Goal: Task Accomplishment & Management: Use online tool/utility

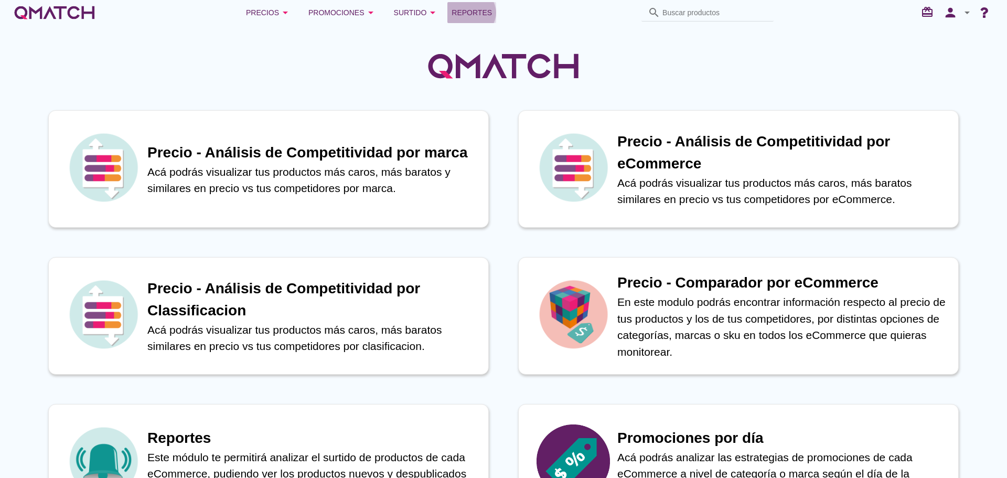
click at [477, 10] on span "Reportes" at bounding box center [472, 12] width 40 height 13
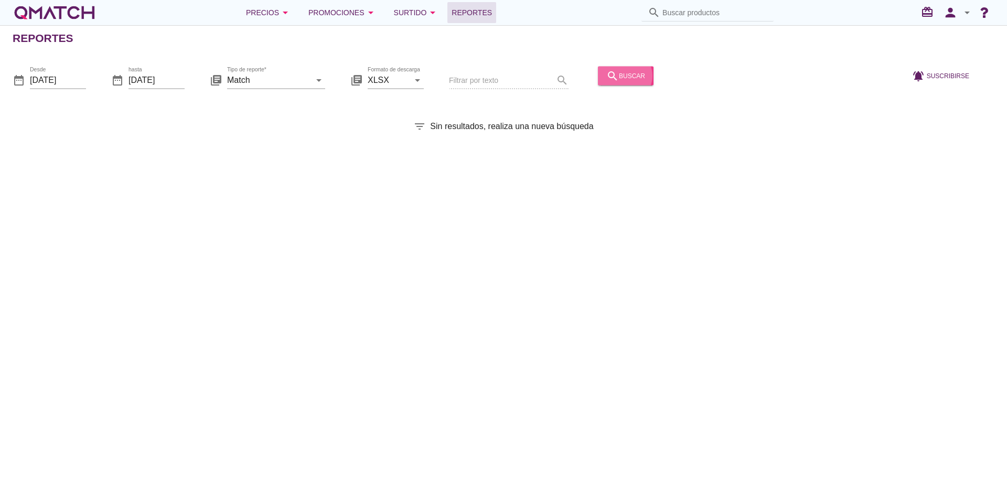
click at [617, 74] on div "search buscar" at bounding box center [625, 75] width 39 height 13
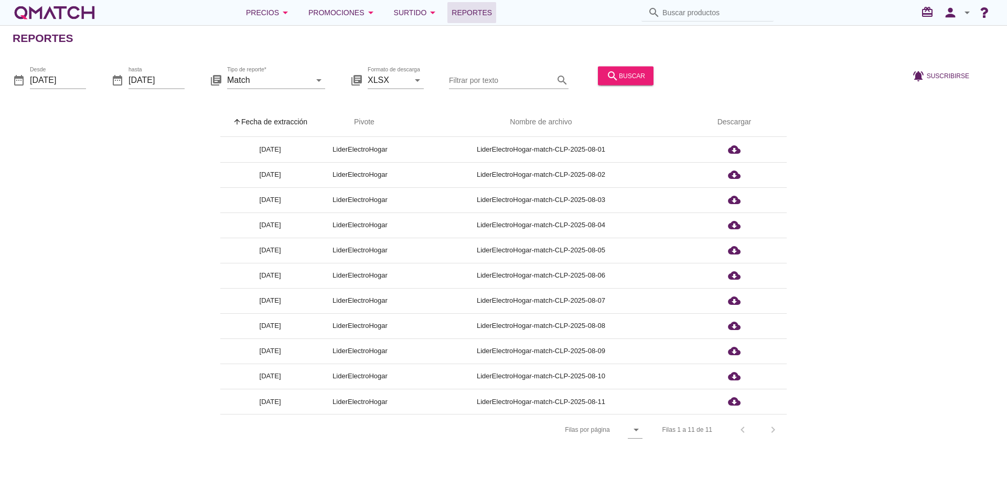
click at [294, 113] on th "arrow_upward Fecha de extracción" at bounding box center [270, 122] width 100 height 29
click at [947, 16] on icon "person" at bounding box center [950, 12] width 21 height 15
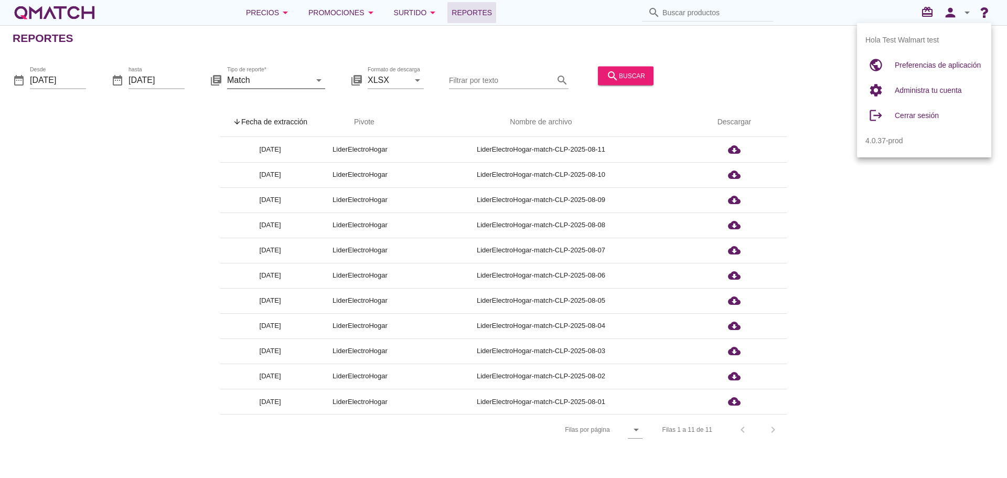
click at [272, 84] on input "Match" at bounding box center [268, 79] width 83 height 17
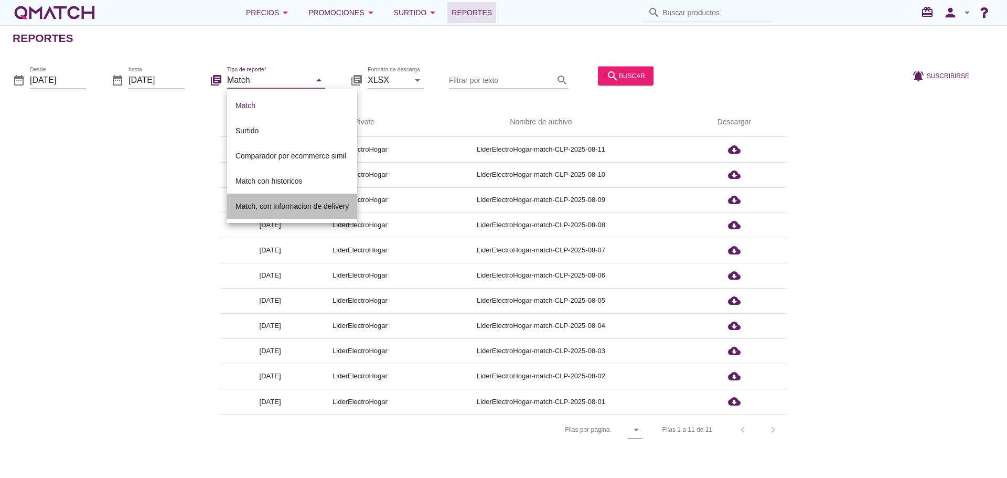
click at [295, 207] on div "Match, con informacion de delivery" at bounding box center [291, 206] width 113 height 13
type input "Match, con informacion de delivery"
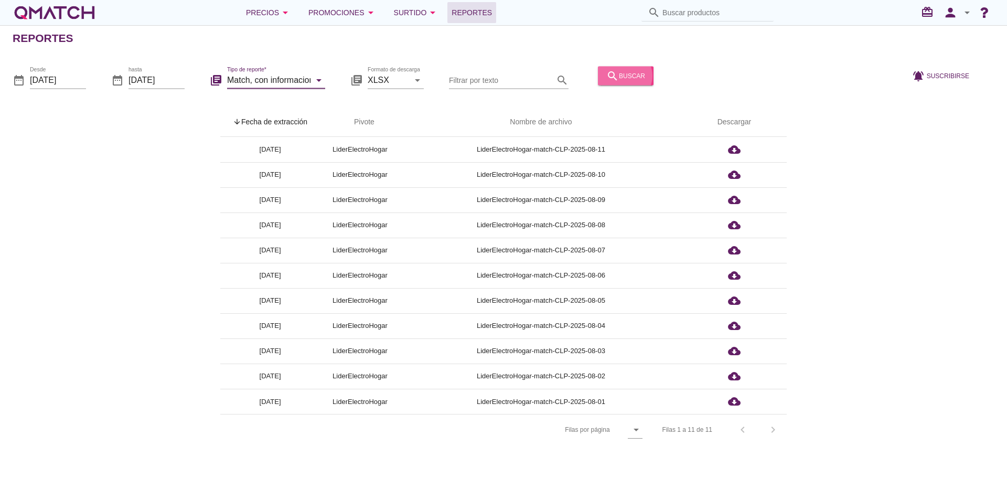
click at [636, 75] on button "search buscar" at bounding box center [626, 75] width 56 height 19
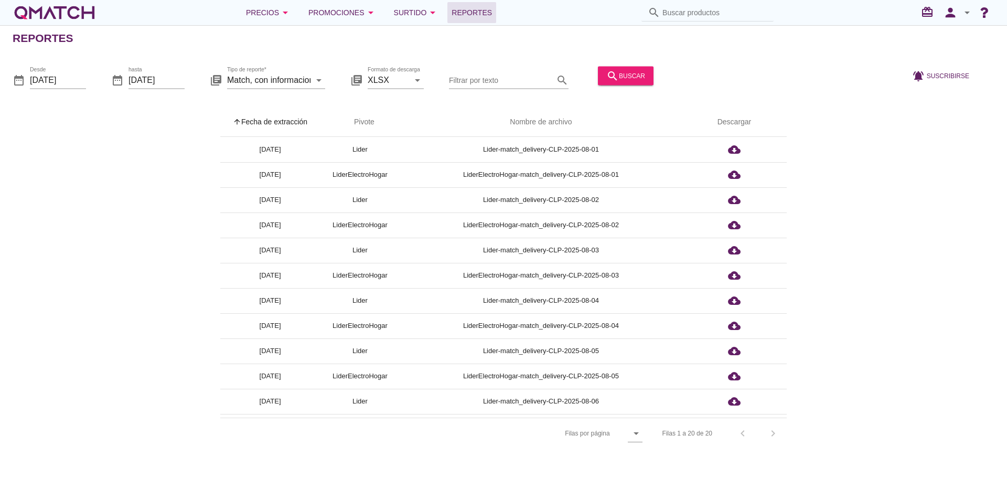
click at [296, 115] on th "arrow_upward Fecha de extracción" at bounding box center [270, 122] width 100 height 29
click at [943, 19] on icon "person" at bounding box center [950, 12] width 21 height 15
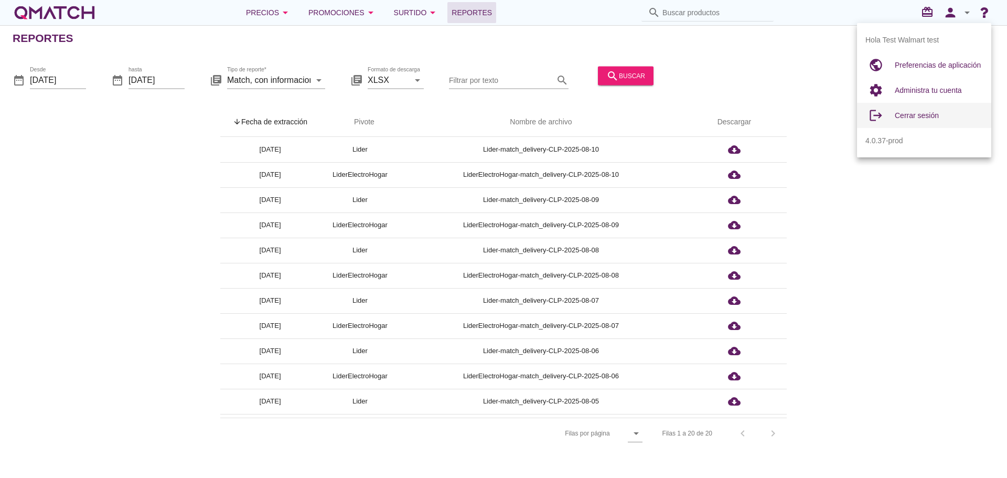
click at [906, 111] on span "Cerrar sesión" at bounding box center [917, 115] width 44 height 8
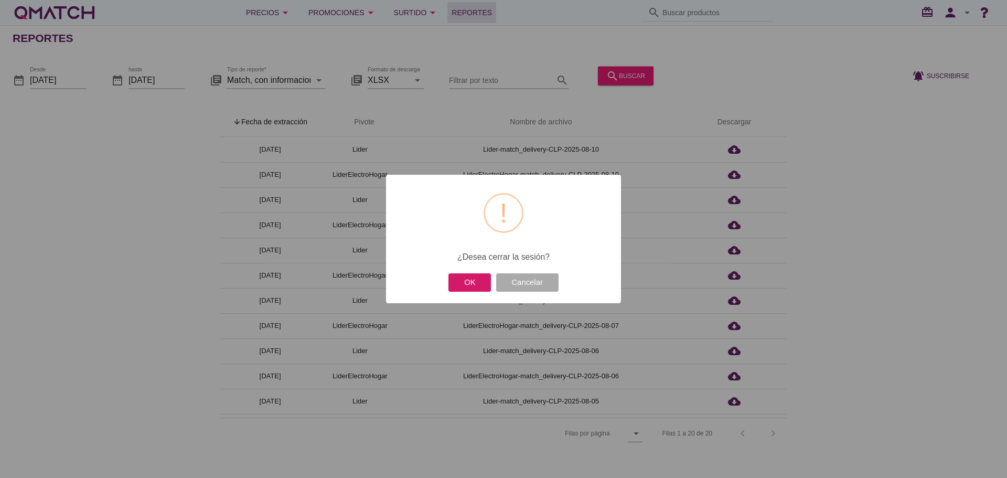
click at [480, 281] on button "OK" at bounding box center [469, 282] width 42 height 18
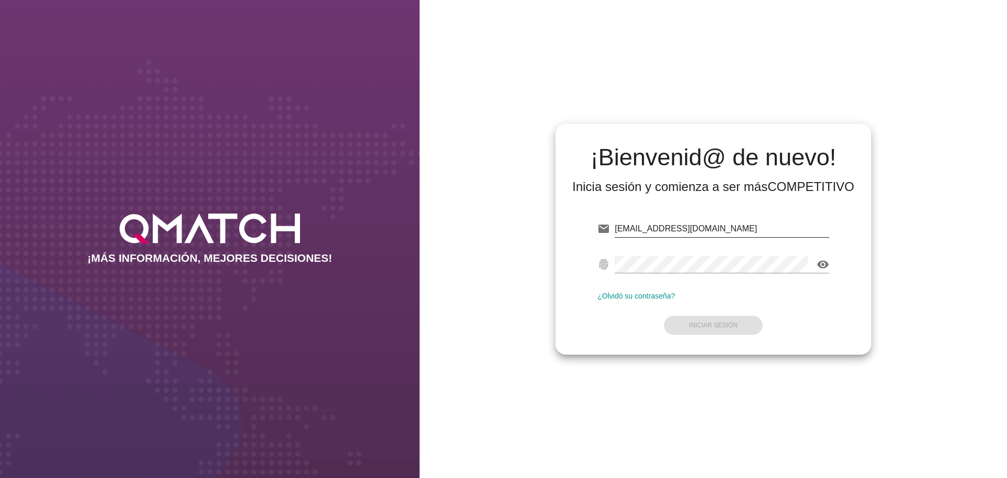
click at [765, 231] on input "test@test.walmart.com" at bounding box center [722, 228] width 214 height 17
type input "test@test.allnutrition.cl"
click at [718, 326] on strong "Iniciar Sesión" at bounding box center [713, 324] width 49 height 7
